Goal: Transaction & Acquisition: Purchase product/service

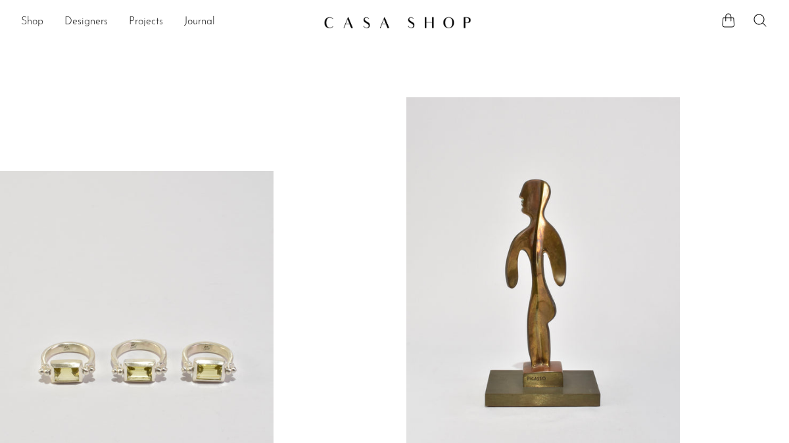
click at [37, 25] on link "Shop" at bounding box center [32, 22] width 22 height 17
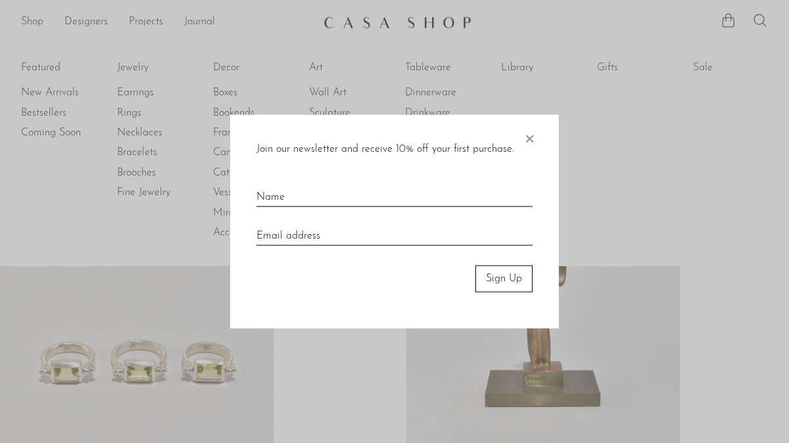
click at [532, 139] on span "×" at bounding box center [528, 136] width 13 height 42
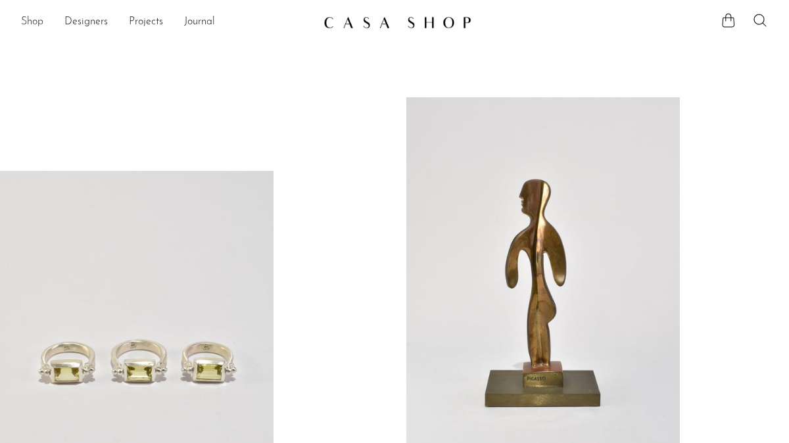
click at [37, 24] on link "Shop" at bounding box center [32, 22] width 22 height 17
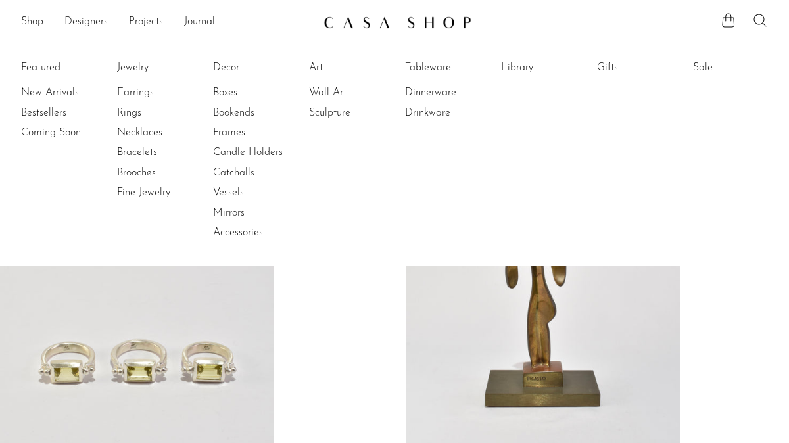
click at [762, 17] on icon at bounding box center [760, 20] width 16 height 16
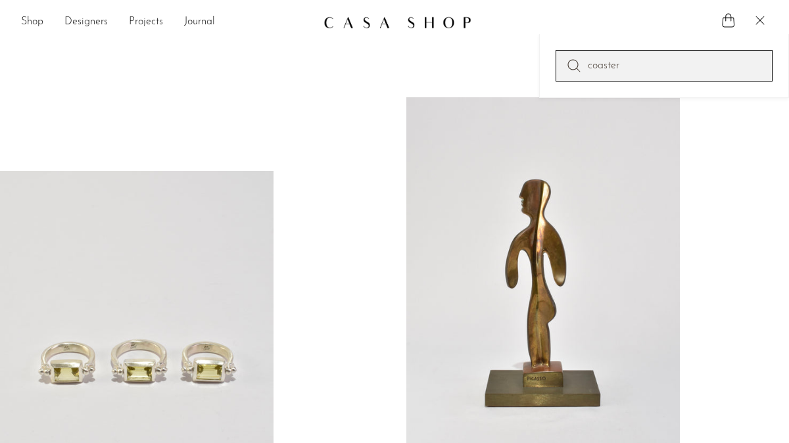
type input "coaster"
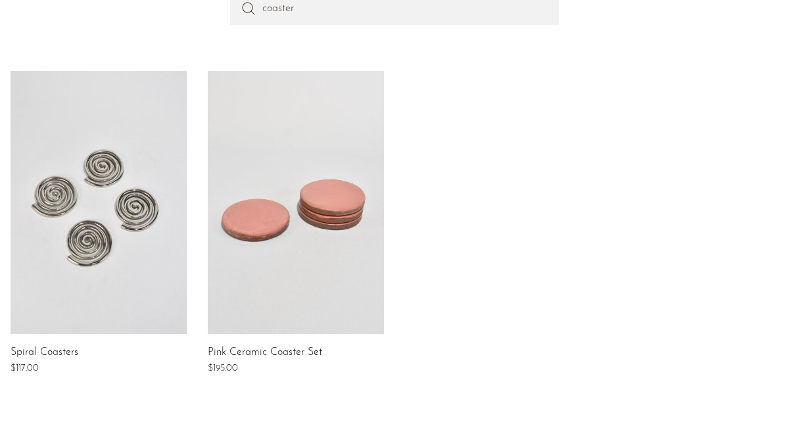
scroll to position [211, 0]
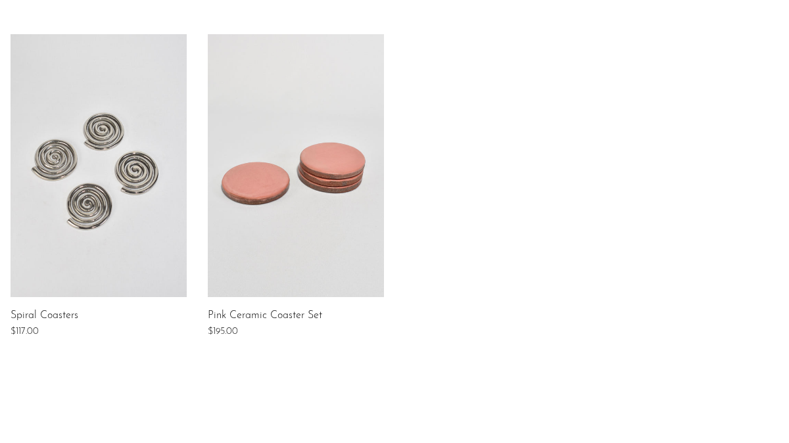
click at [134, 240] on link at bounding box center [99, 165] width 176 height 263
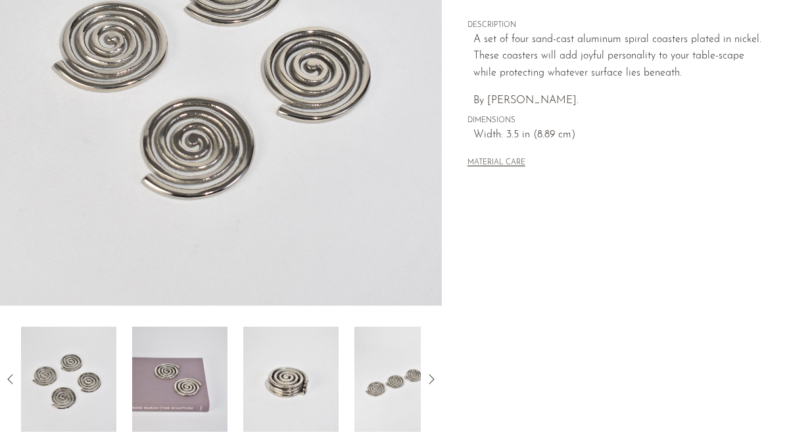
scroll to position [246, 0]
